Goal: Task Accomplishment & Management: Use online tool/utility

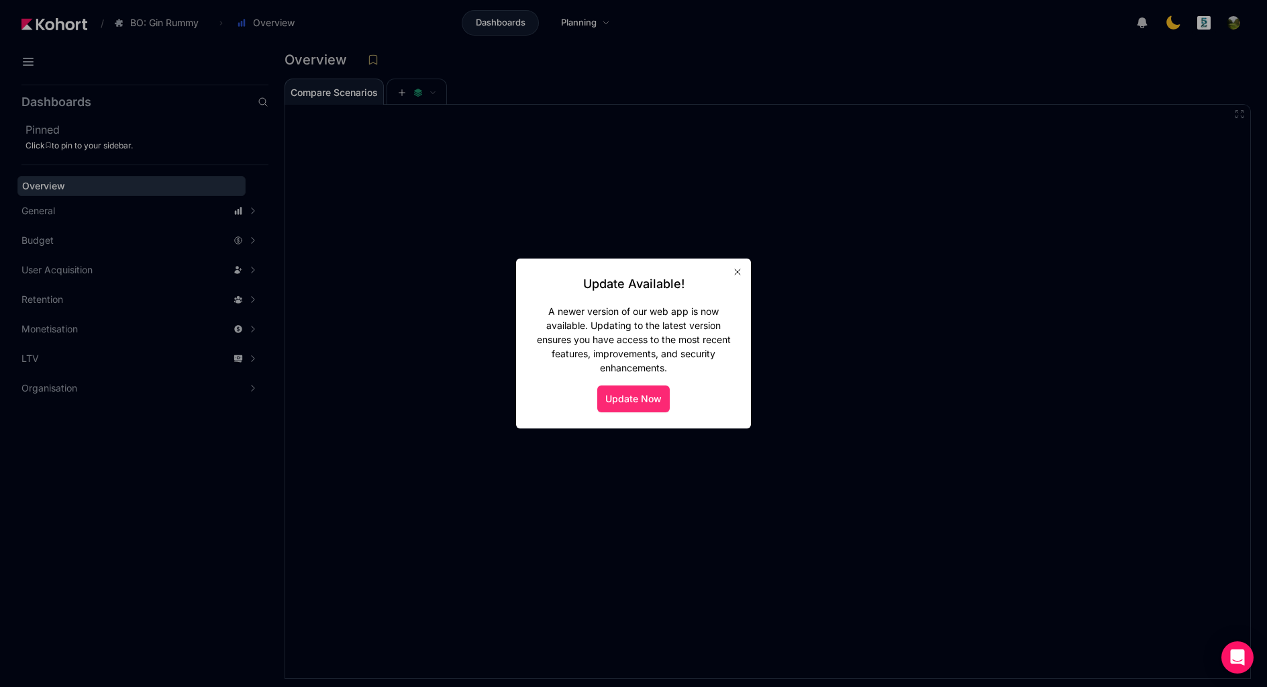
click at [636, 397] on button "Update Now" at bounding box center [633, 398] width 72 height 27
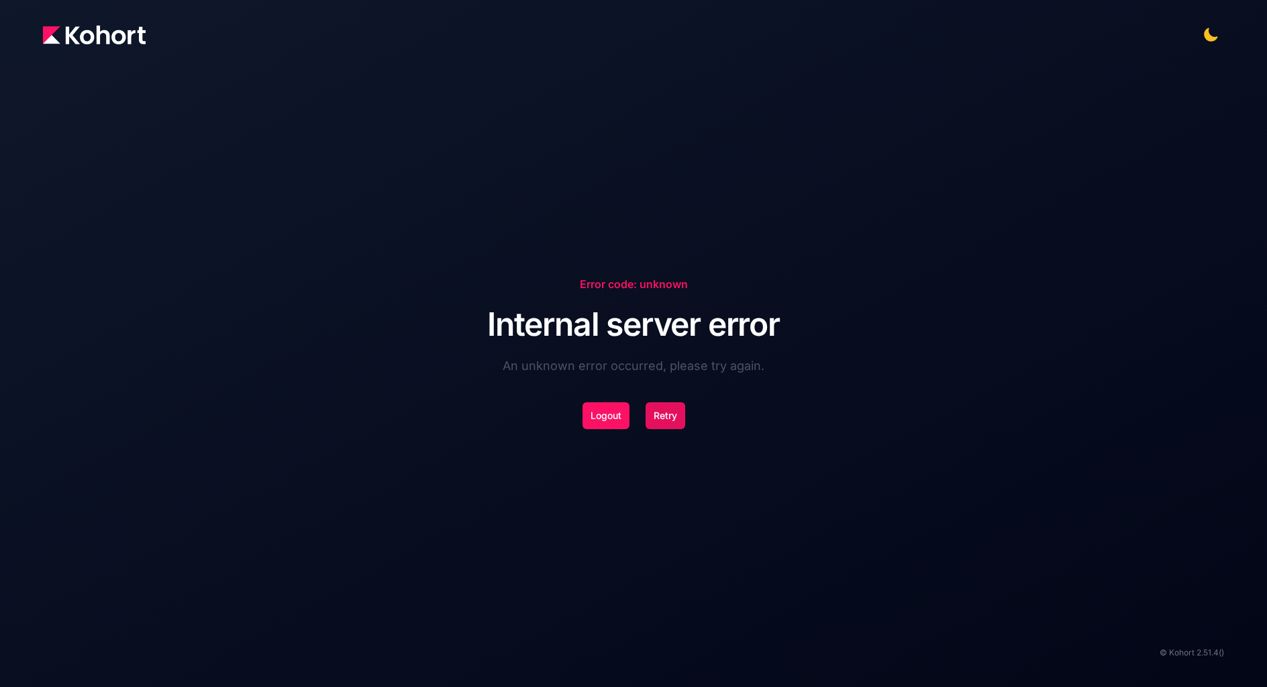
click at [661, 423] on button "Retry" at bounding box center [666, 415] width 40 height 27
click at [617, 421] on button "Logout" at bounding box center [606, 415] width 47 height 27
